Goal: Information Seeking & Learning: Learn about a topic

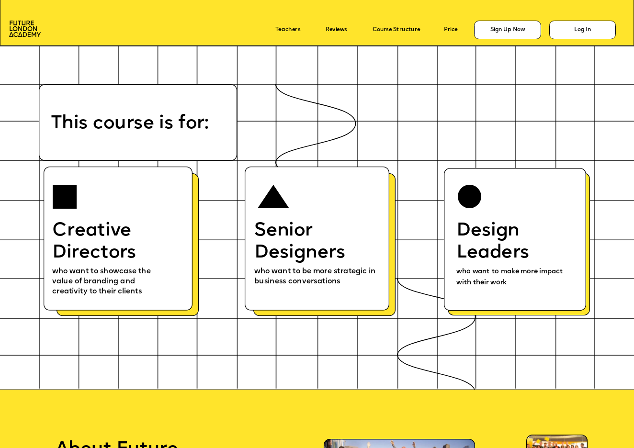
scroll to position [3765, 0]
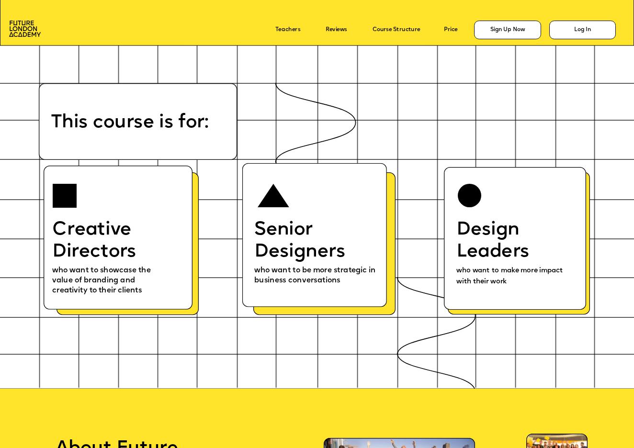
click at [297, 216] on icon at bounding box center [314, 235] width 145 height 144
click at [520, 250] on p "Design Leaders" at bounding box center [512, 241] width 113 height 44
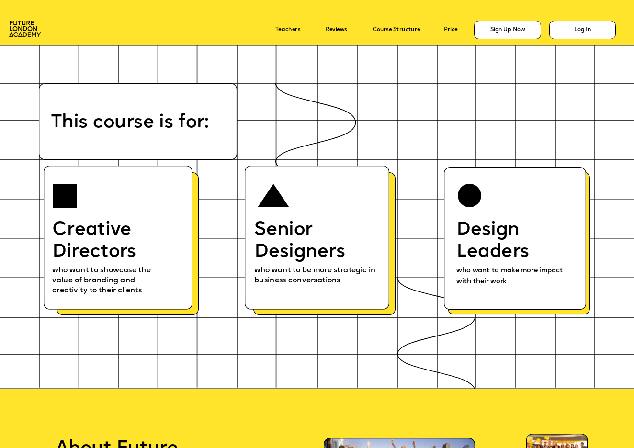
click at [495, 306] on icon at bounding box center [515, 238] width 142 height 143
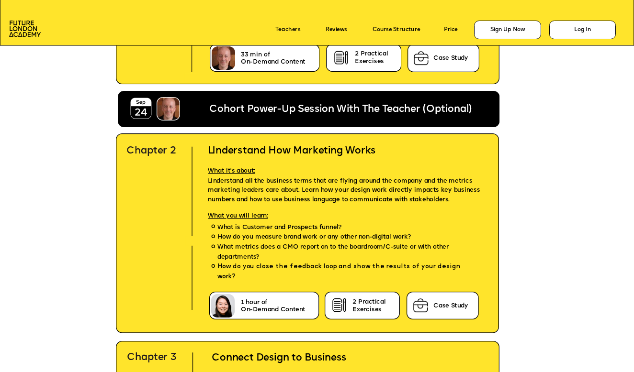
scroll to position [2131, 0]
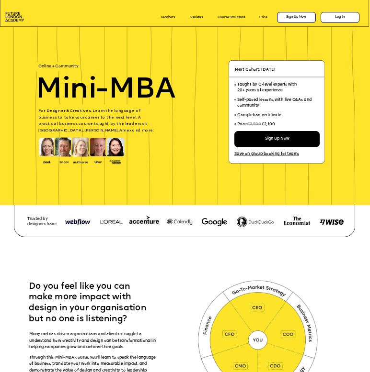
scroll to position [247, 0]
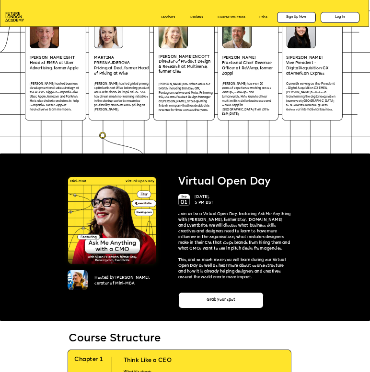
scroll to position [982, 0]
